Goal: Check status: Check status

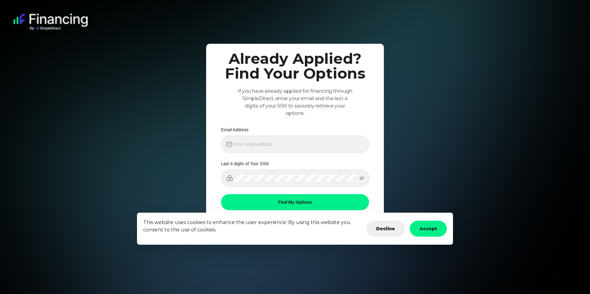
click at [426, 231] on button "Accept" at bounding box center [427, 229] width 37 height 16
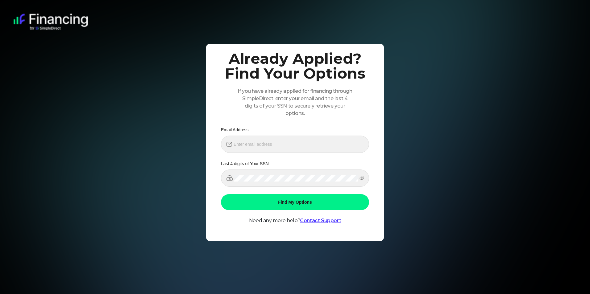
click at [431, 232] on img at bounding box center [295, 147] width 590 height 294
click at [329, 145] on input "email" at bounding box center [298, 144] width 130 height 7
type input "[PERSON_NAME][EMAIL_ADDRESS][DOMAIN_NAME]"
